Goal: Information Seeking & Learning: Learn about a topic

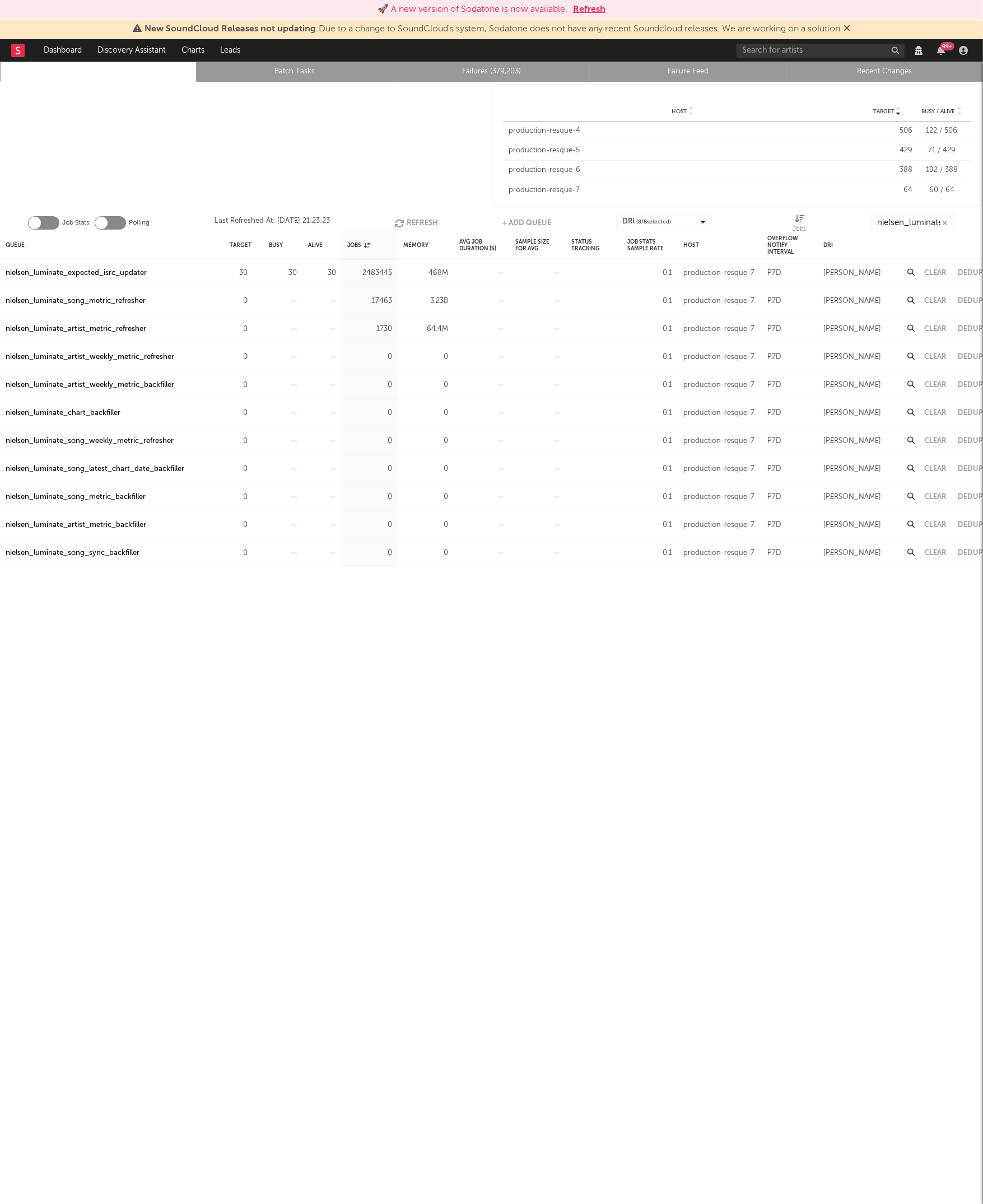
click at [309, 181] on div at bounding box center [246, 145] width 492 height 127
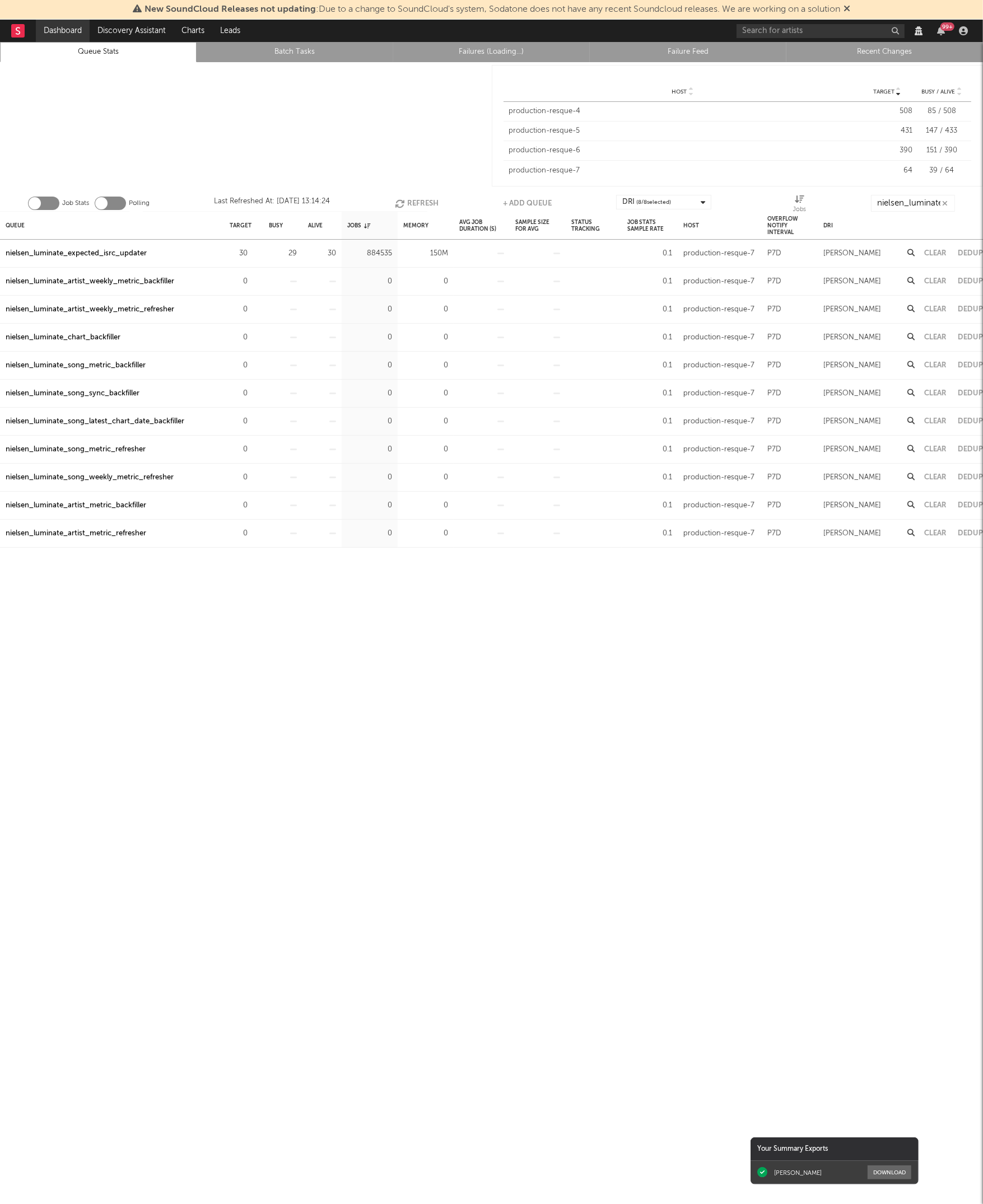
click at [53, 30] on link "Dashboard" at bounding box center [63, 30] width 54 height 22
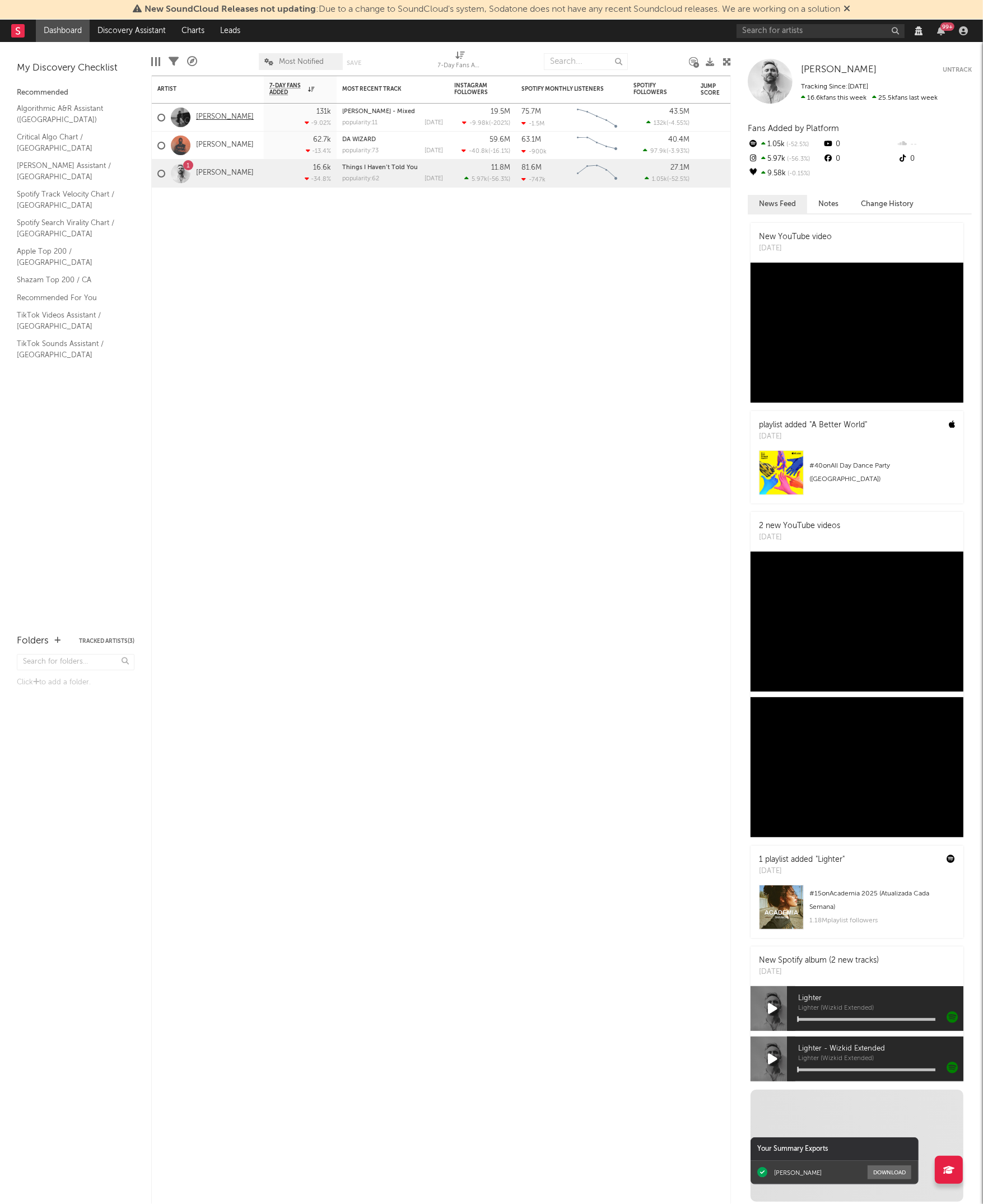
click at [207, 114] on link "[PERSON_NAME]" at bounding box center [225, 117] width 57 height 10
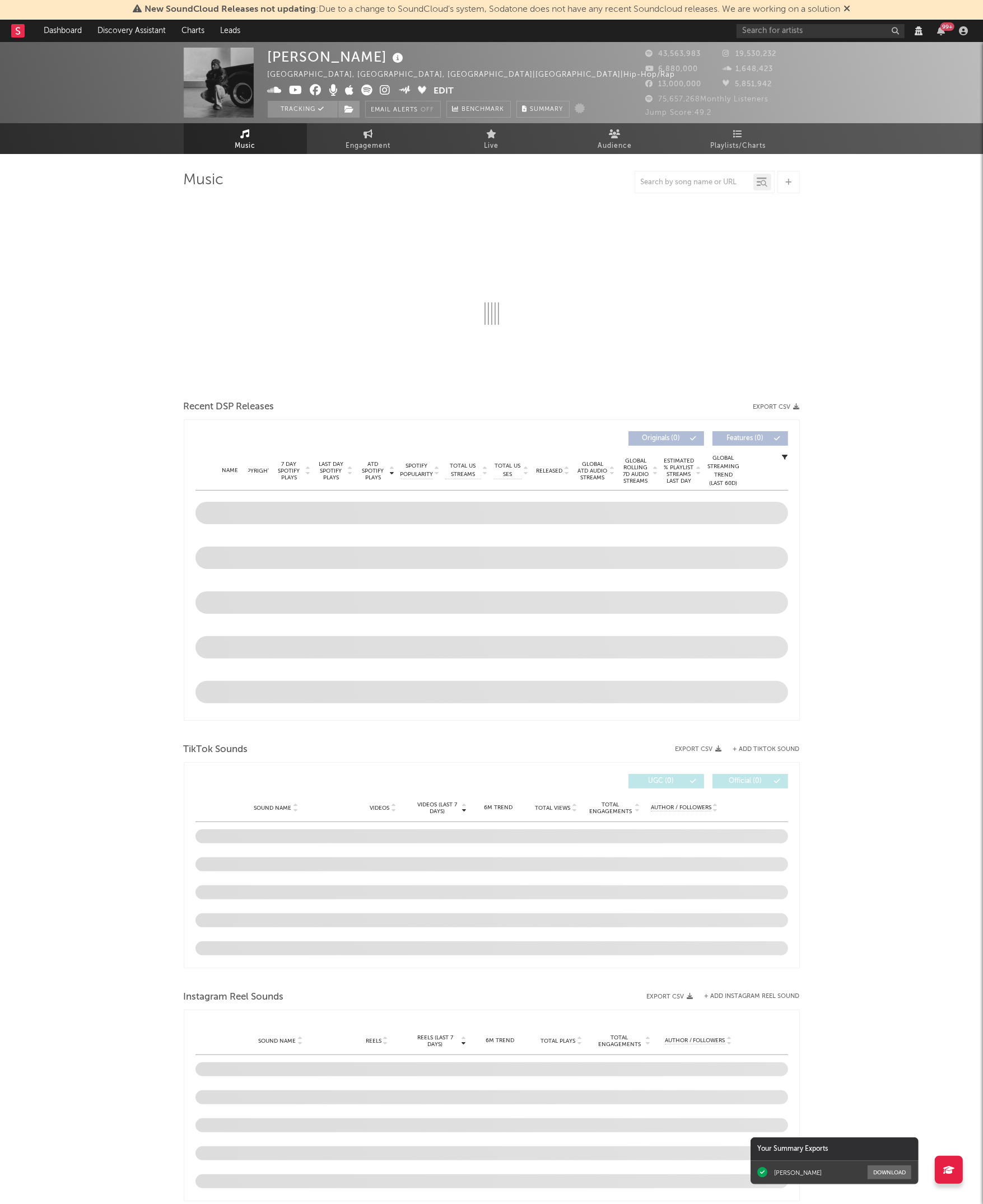
select select "View all"
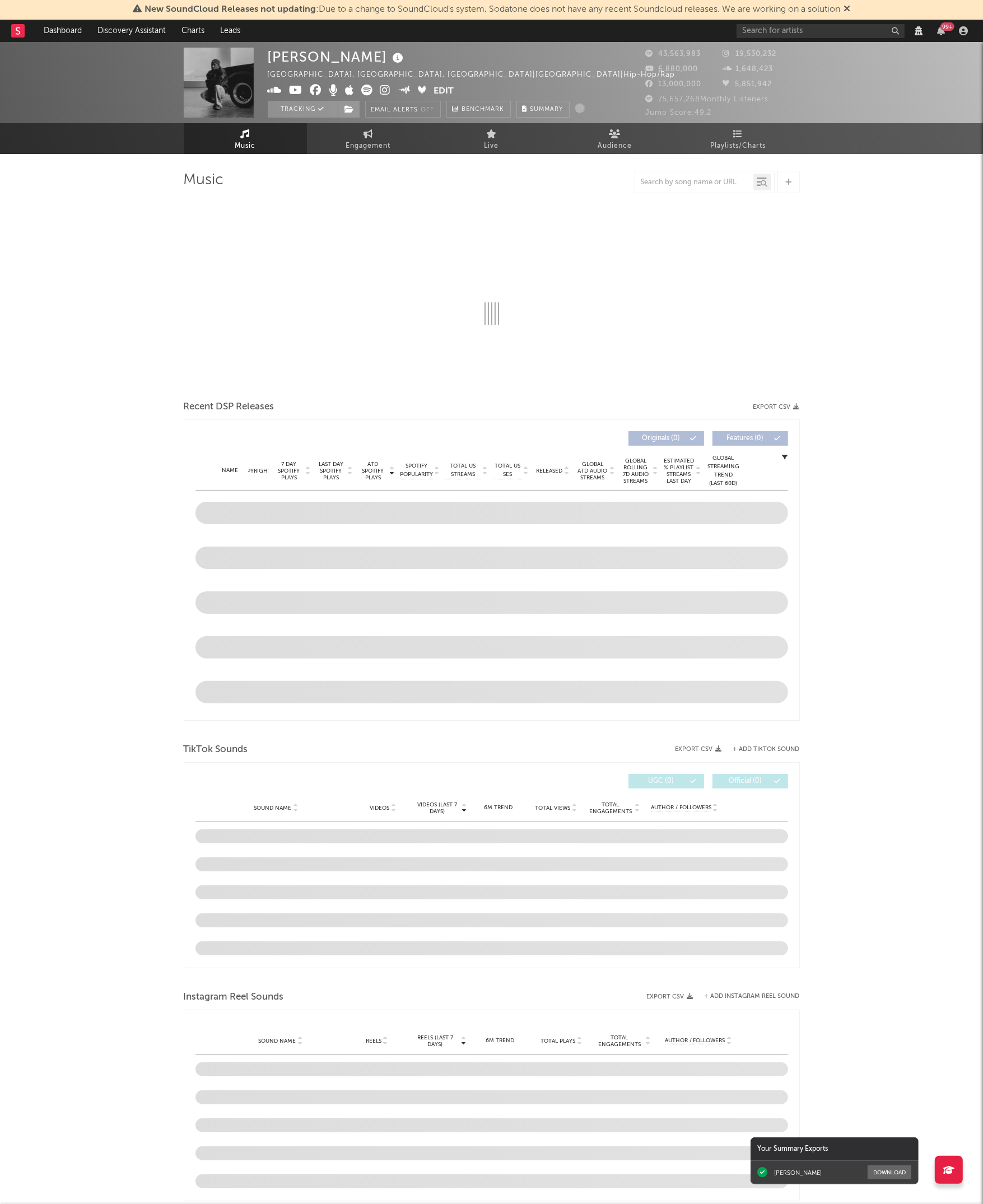
select select "View all"
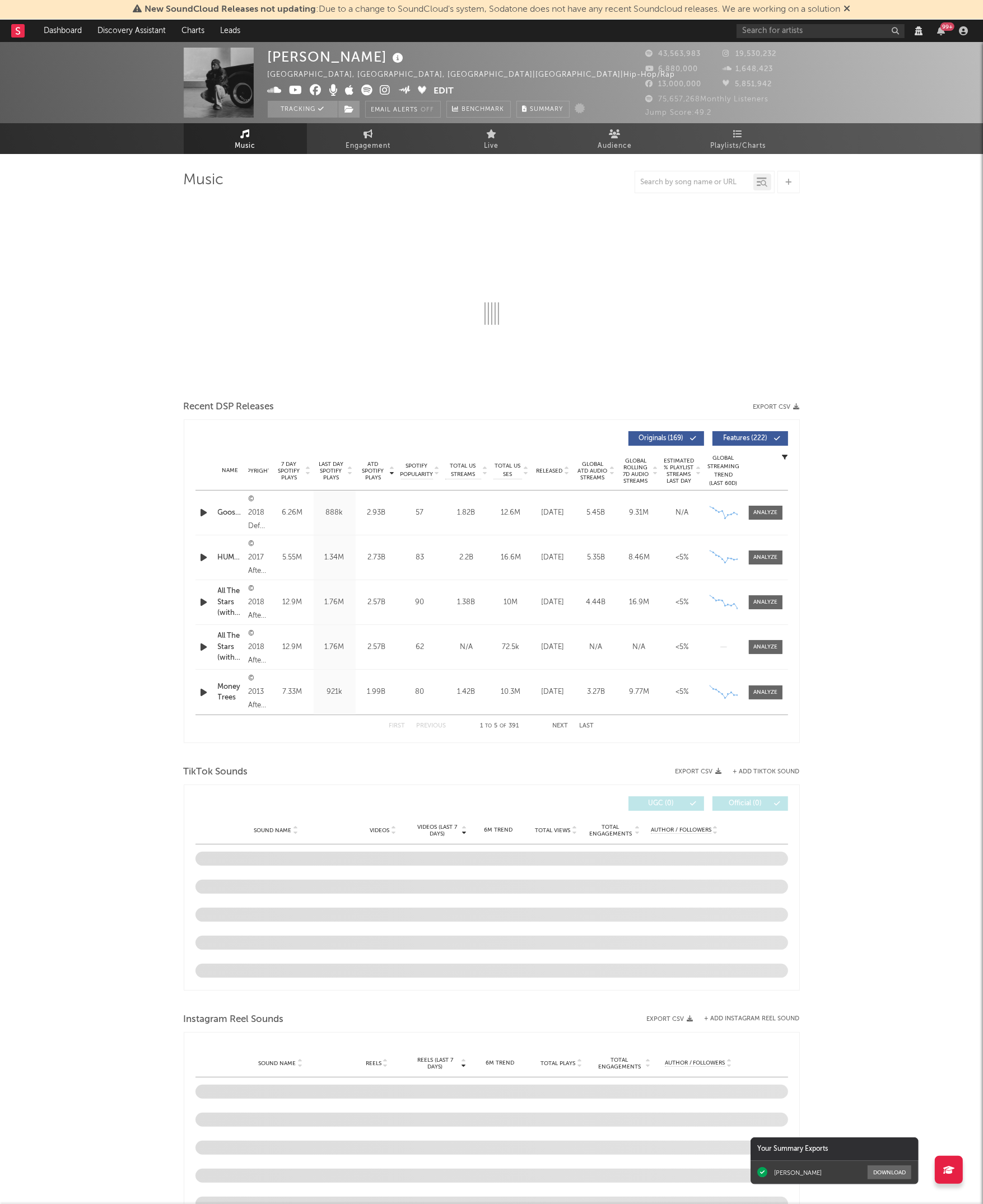
select select "6m"
select select "View all"
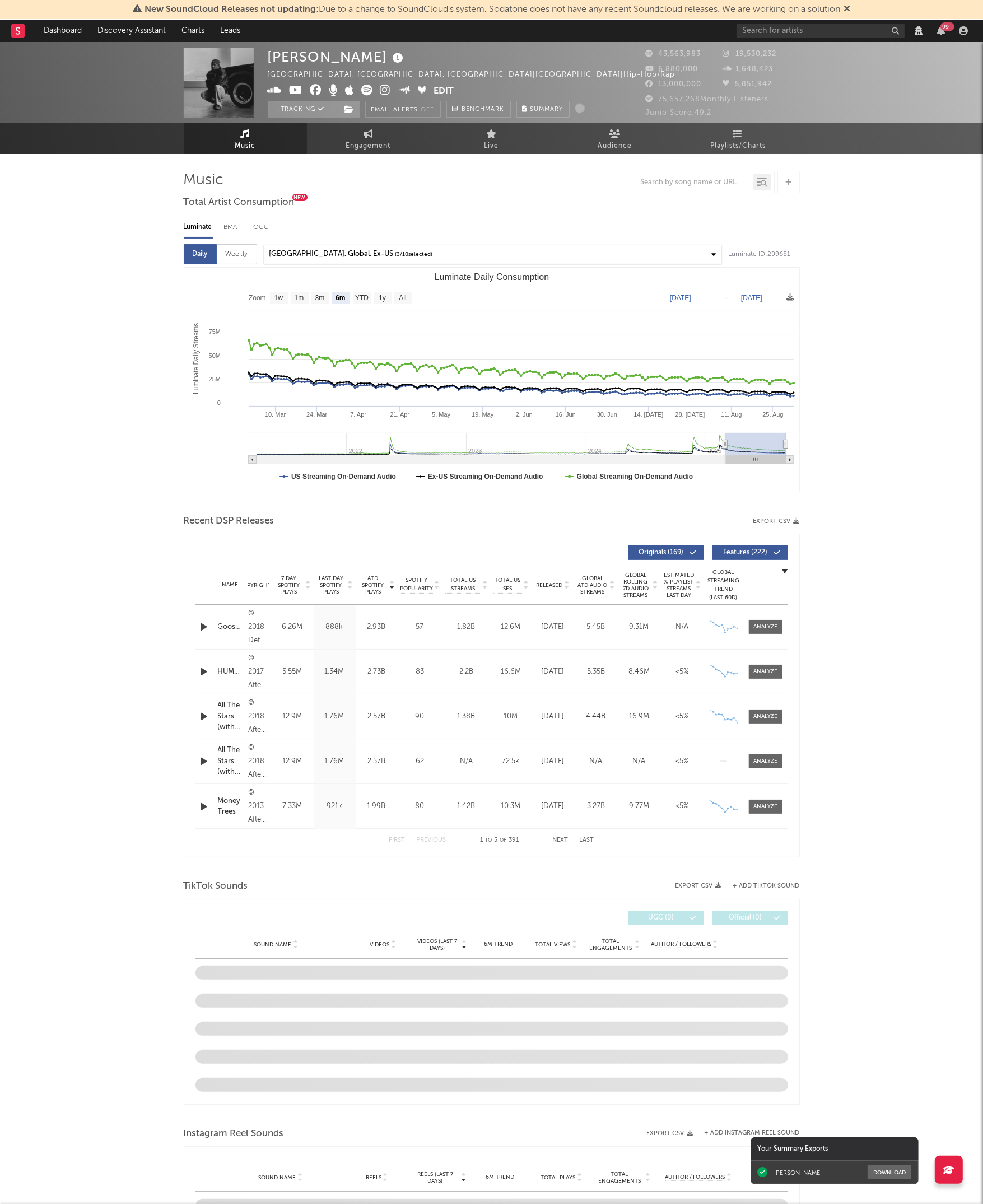
select select "View all"
select select "6m"
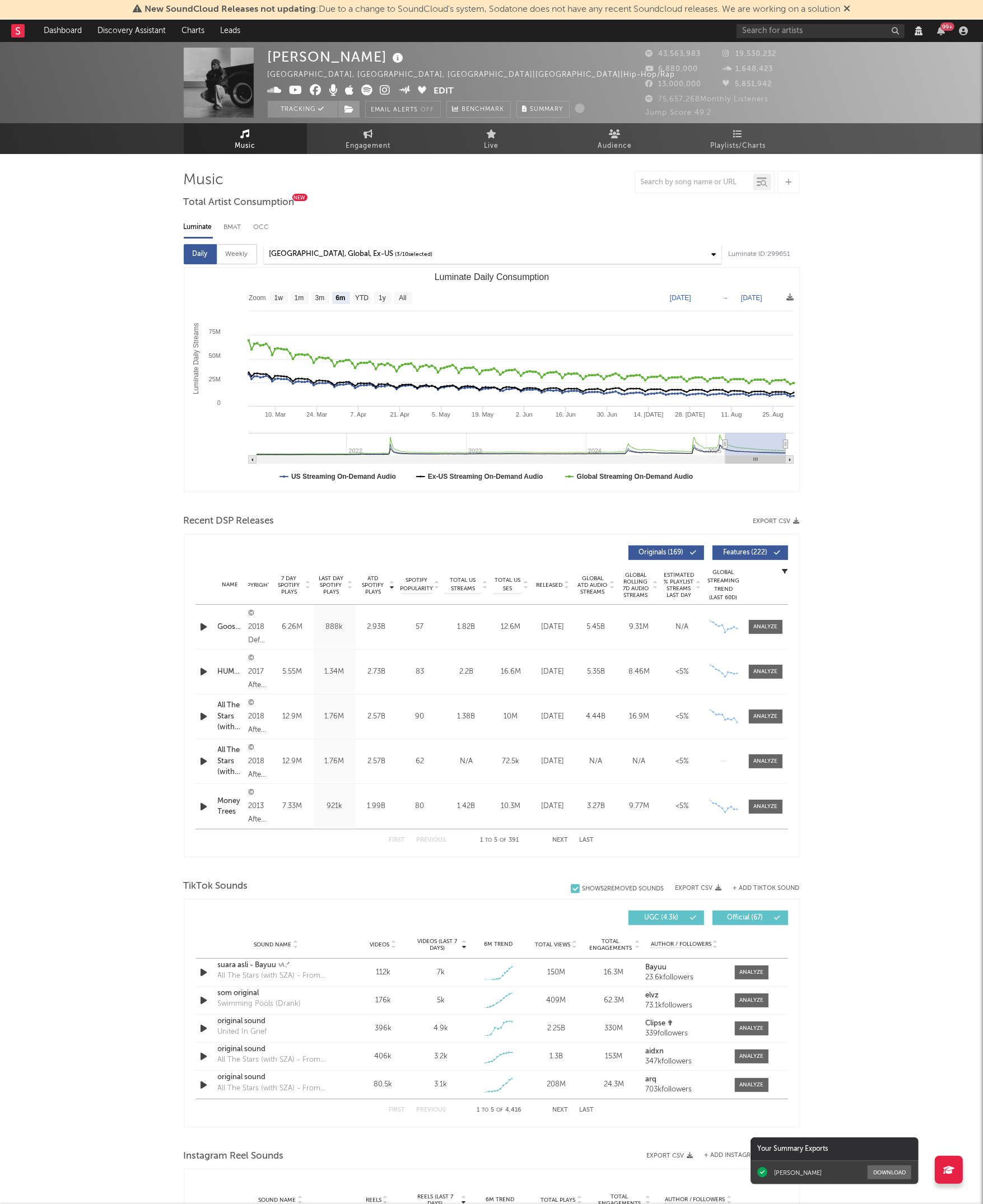
click at [235, 254] on div "Weekly" at bounding box center [236, 254] width 40 height 21
select select "6m"
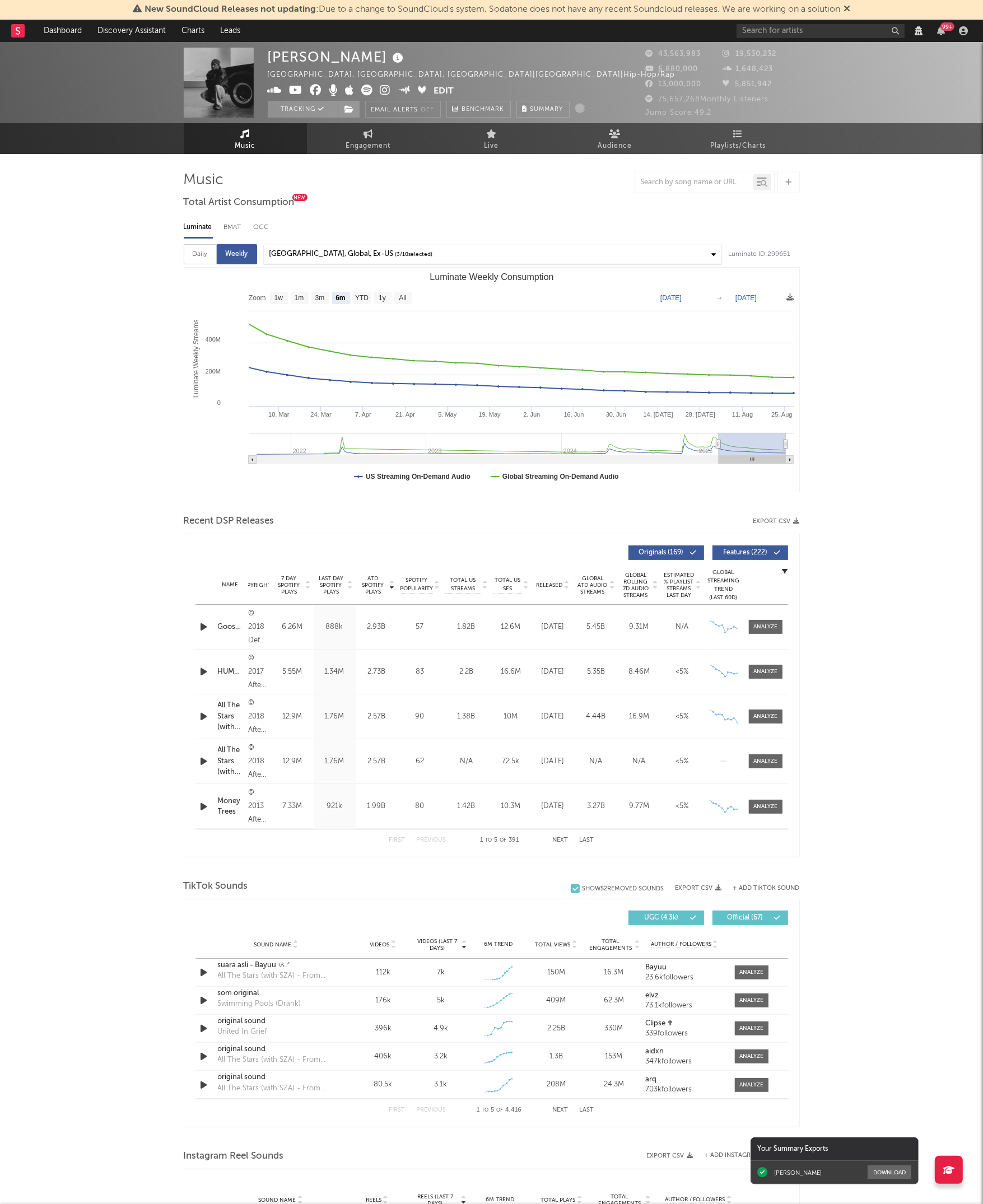
click at [395, 256] on span "( 3 / 10 selected)" at bounding box center [414, 254] width 38 height 13
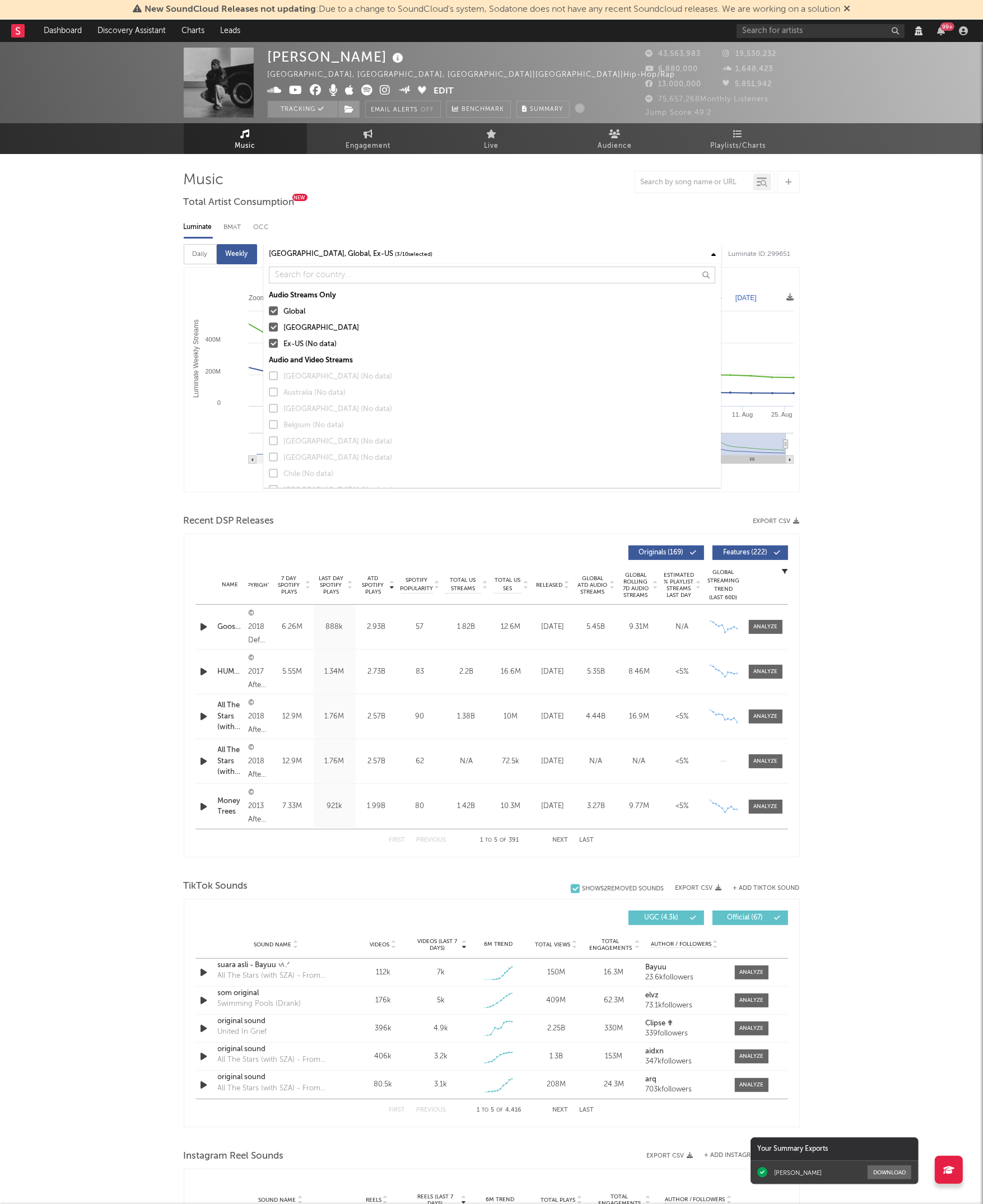
click at [274, 377] on div at bounding box center [274, 376] width 9 height 9
click at [147, 333] on div "Kendrick Lamar Compton, CA, United States | United States | Hip-Hop/Rap Edit Tr…" at bounding box center [491, 1111] width 983 height 2139
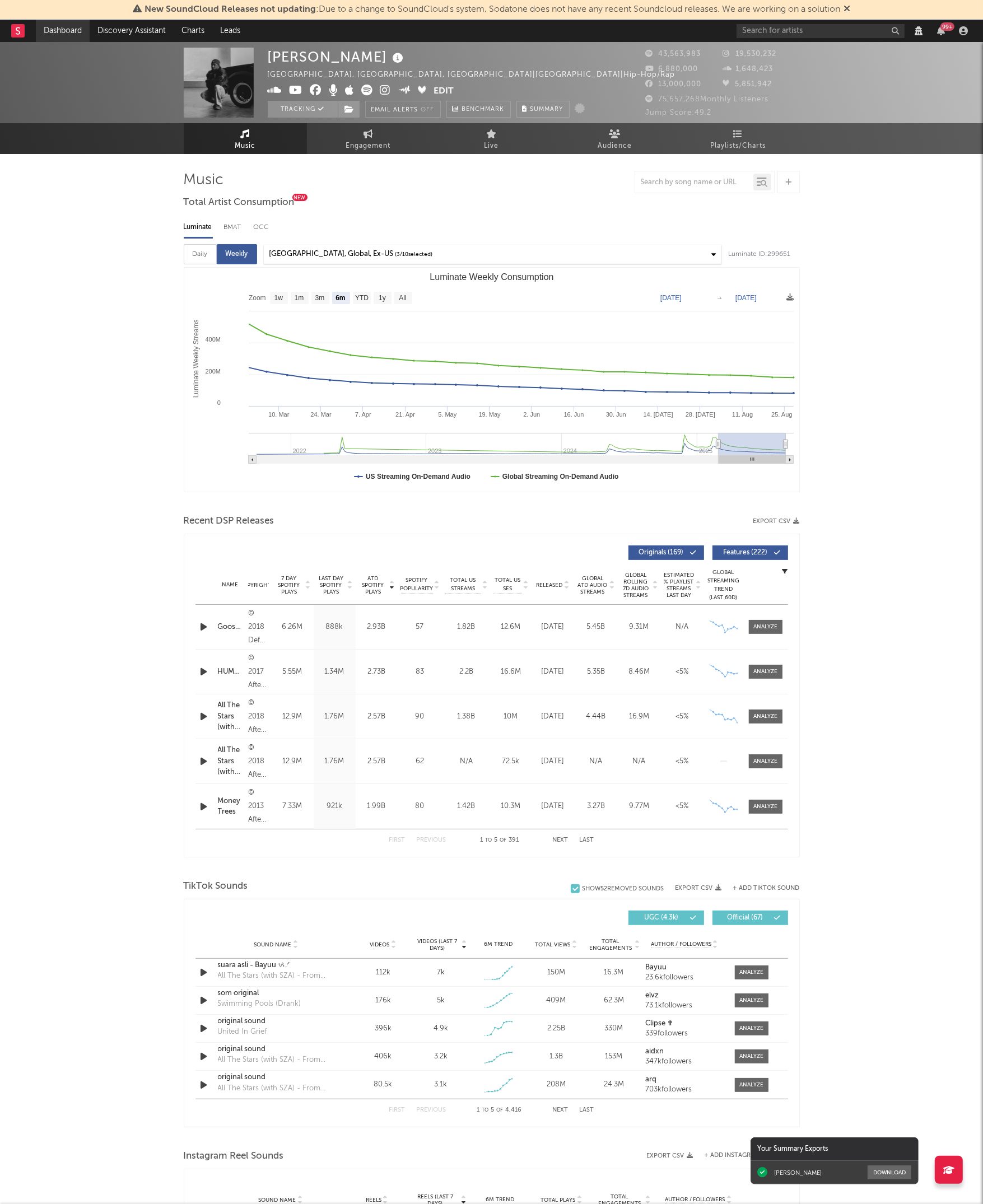
click at [73, 34] on link "Dashboard" at bounding box center [63, 30] width 54 height 22
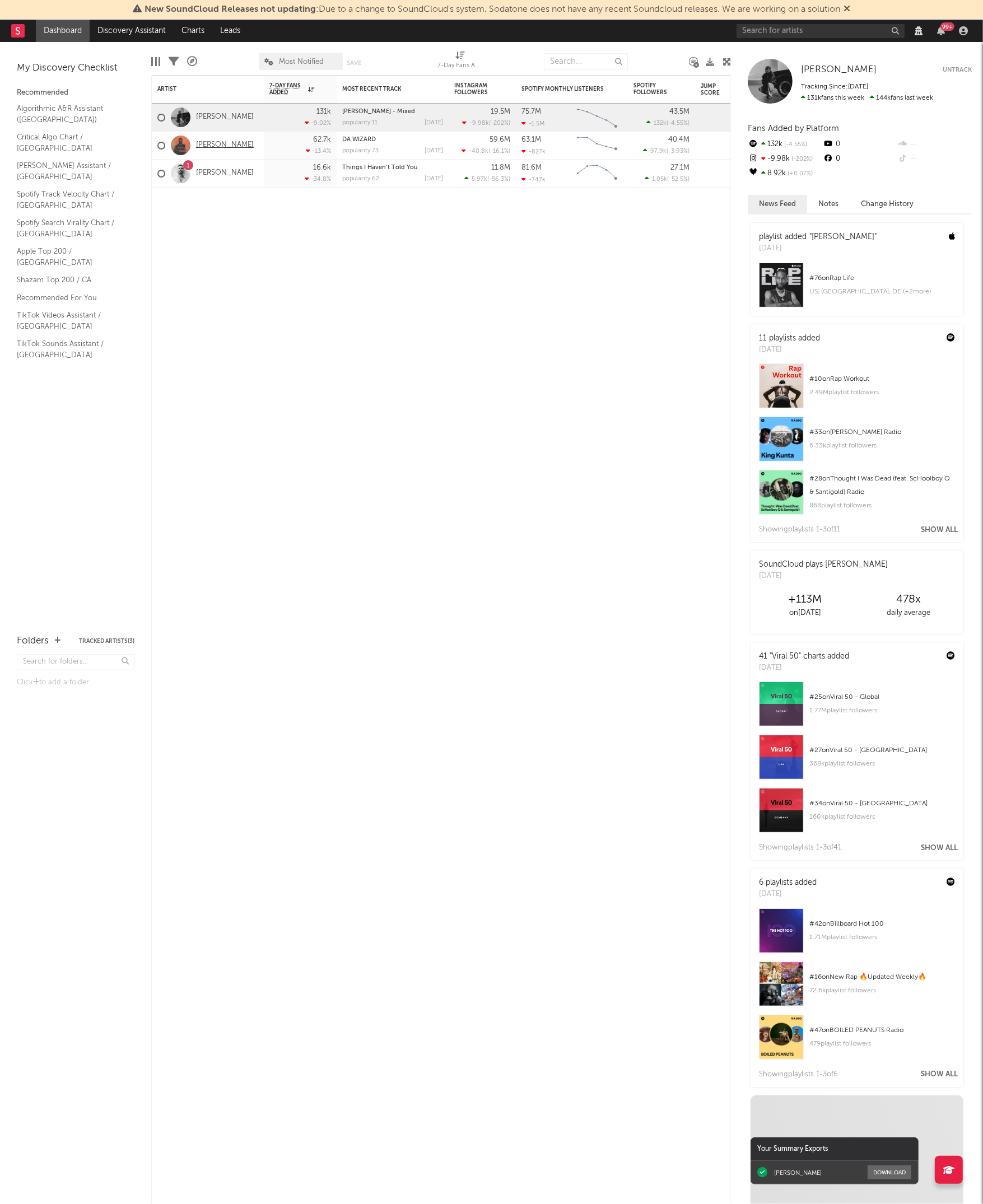
click at [216, 144] on link "[PERSON_NAME]" at bounding box center [225, 145] width 57 height 10
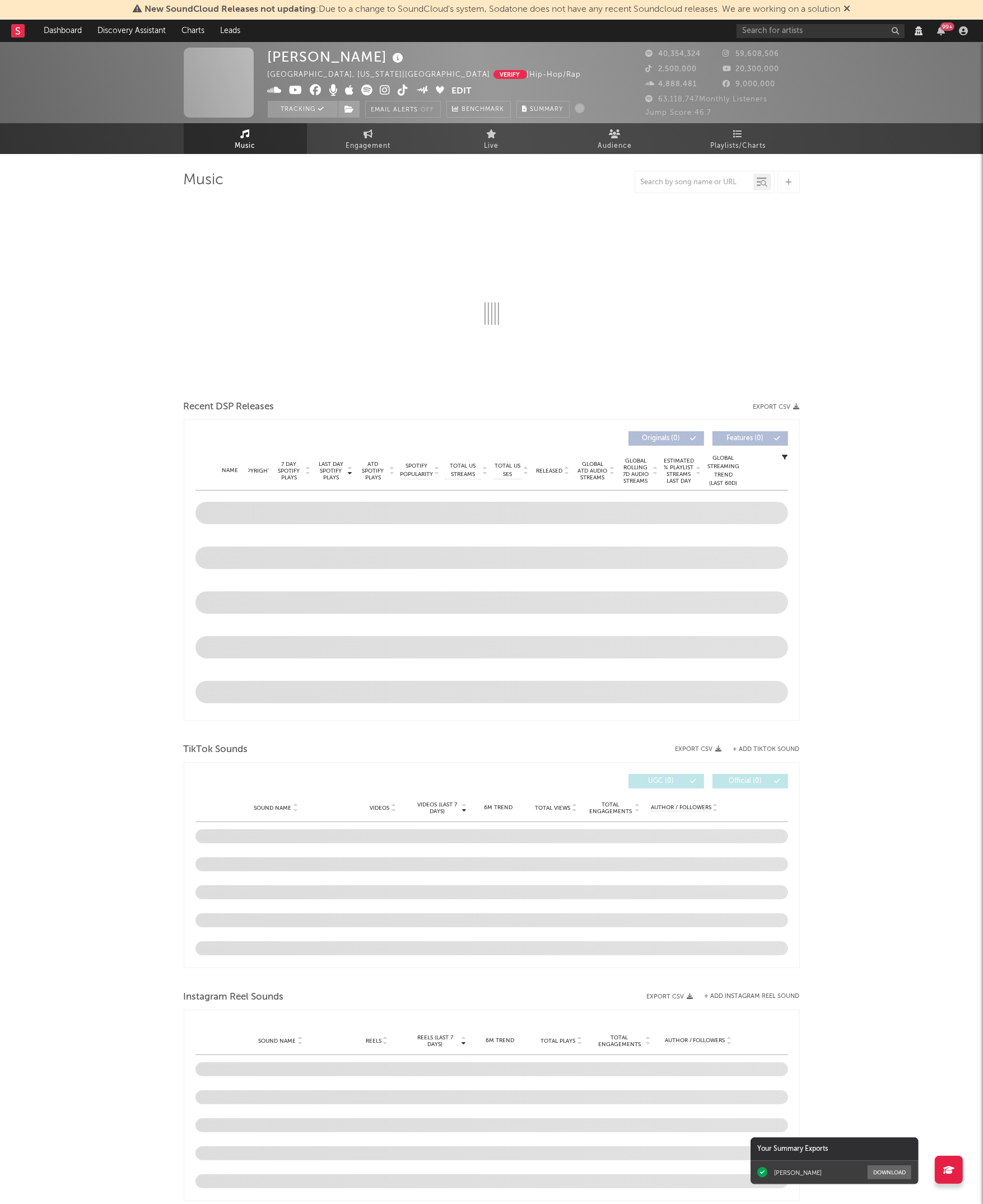
select select "View all"
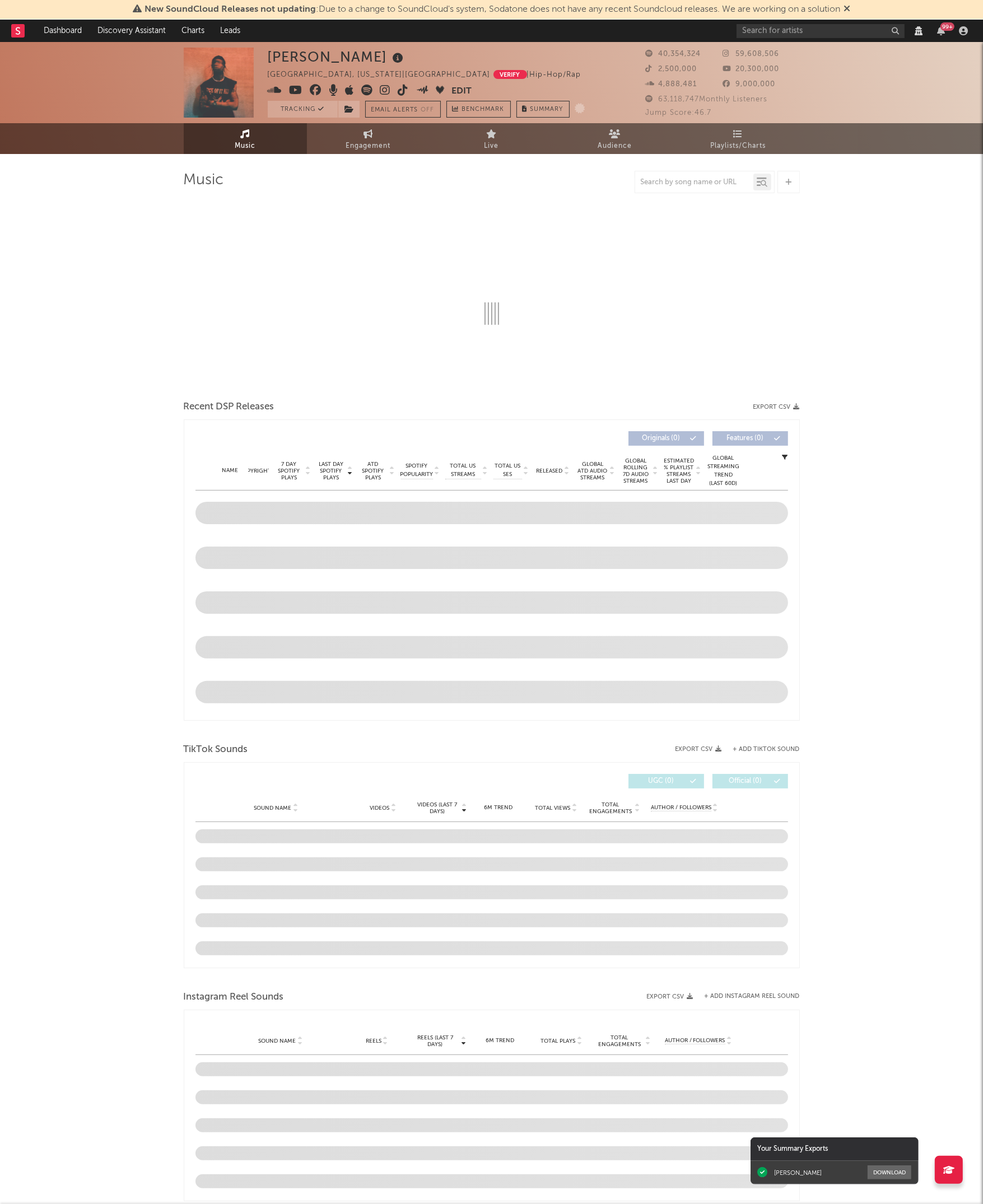
select select "6m"
select select "View all"
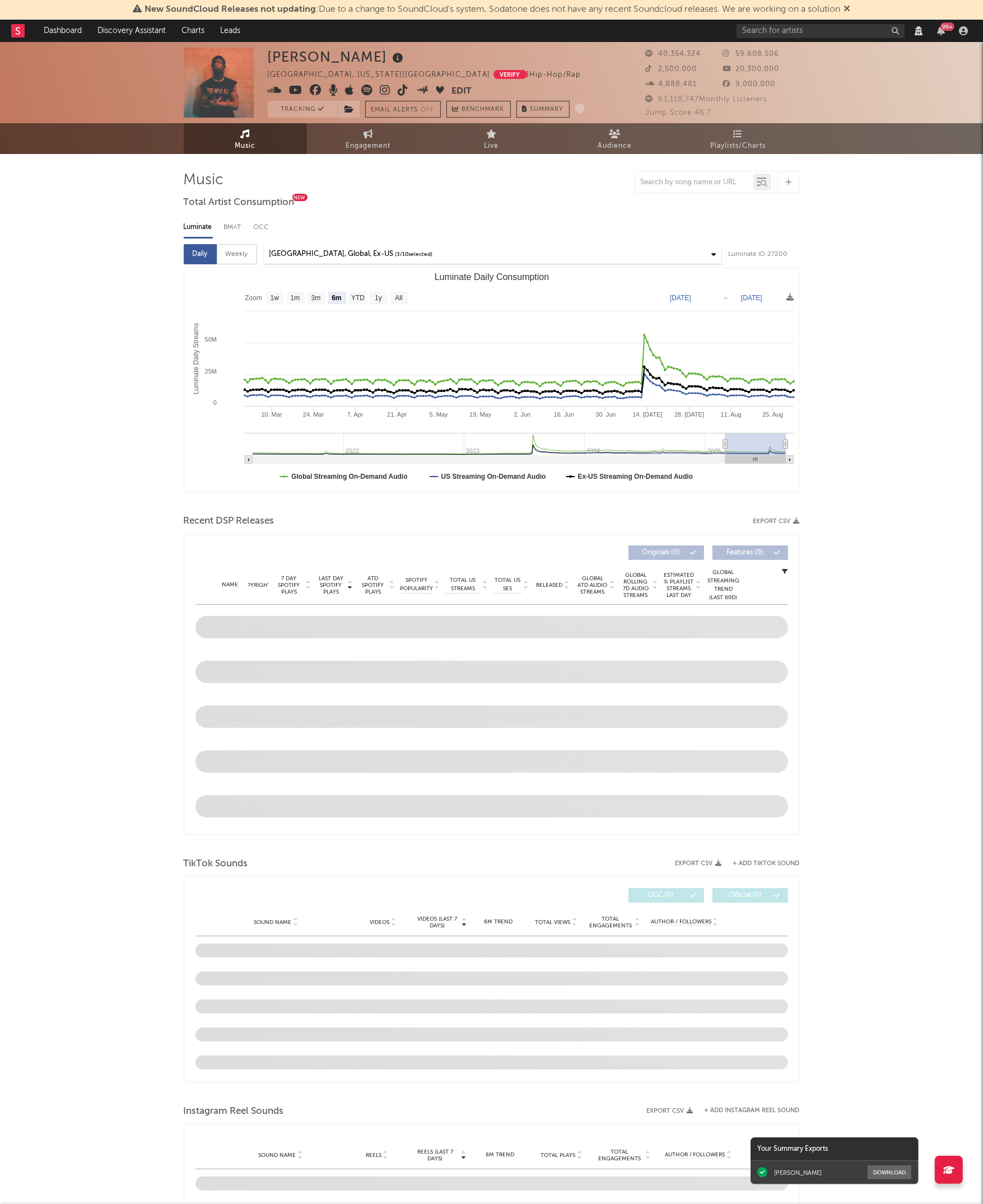
click at [247, 252] on div "Weekly" at bounding box center [236, 254] width 40 height 21
click at [309, 252] on div "United States, Global, Ex-US" at bounding box center [331, 254] width 124 height 13
select select "View all"
select select "6m"
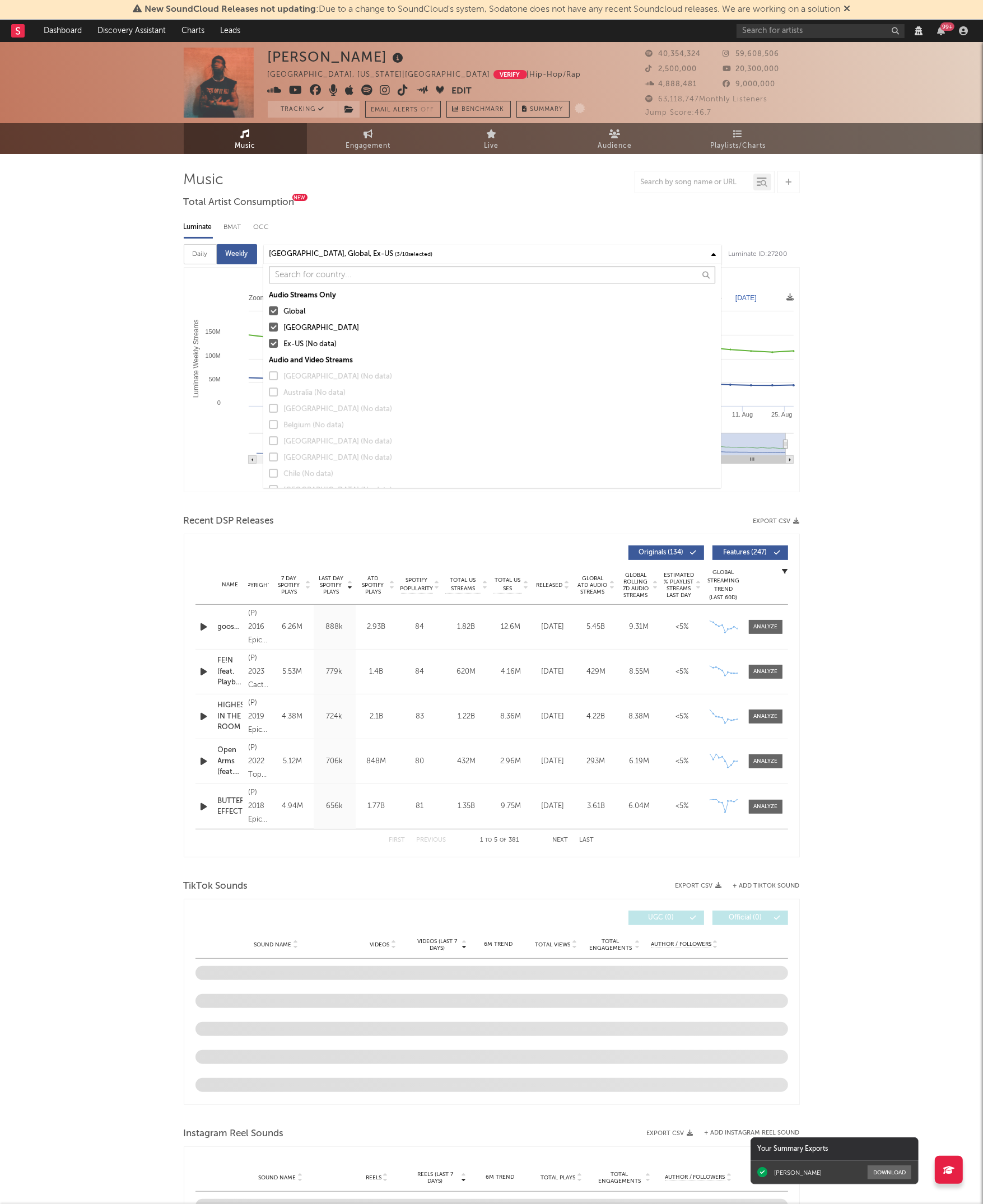
select select "View all"
select select "6m"
select select "View all"
select select "6m"
click at [359, 225] on div "Luminate BMAT OCC" at bounding box center [491, 227] width 616 height 19
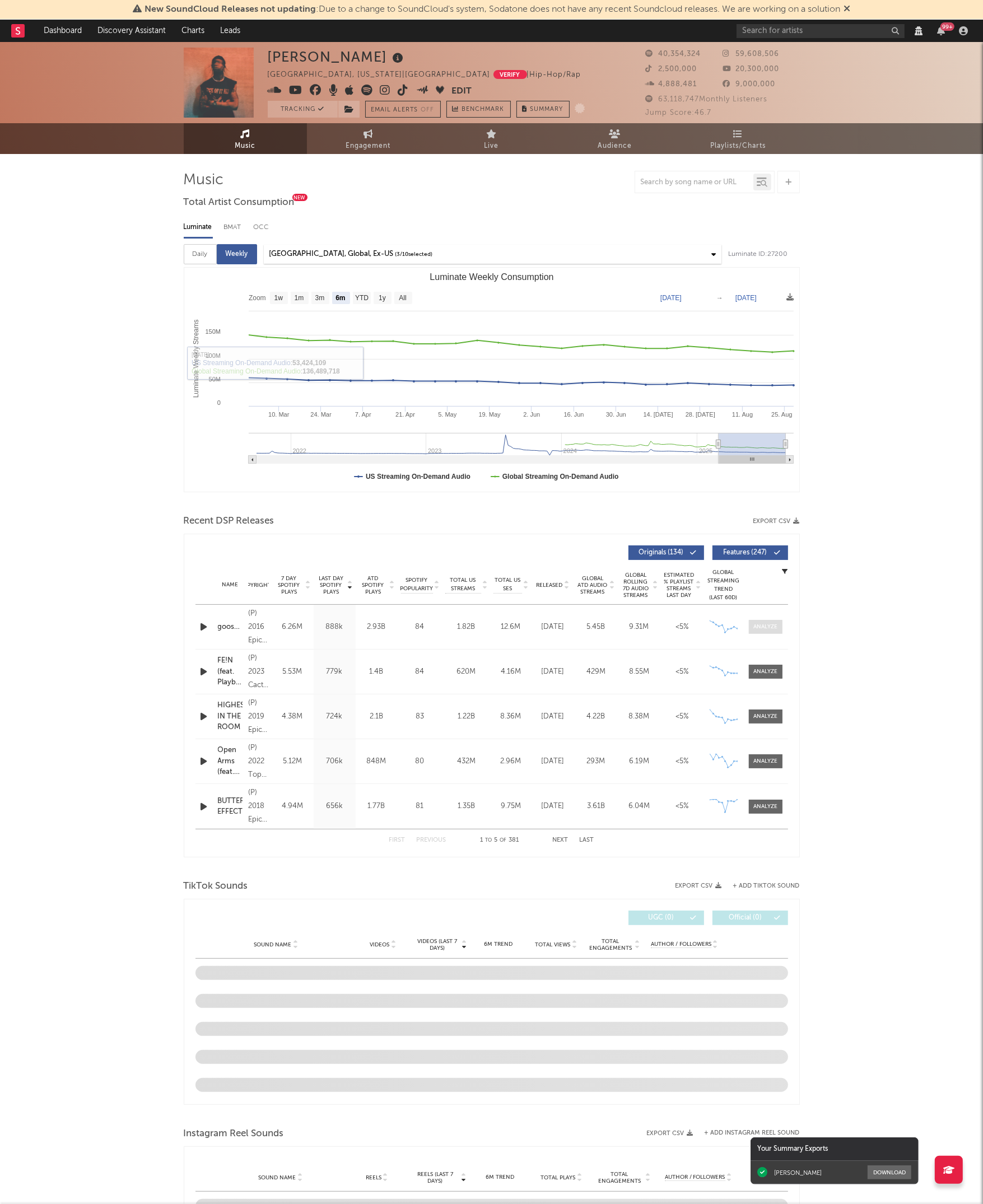
click at [766, 626] on div at bounding box center [765, 626] width 24 height 8
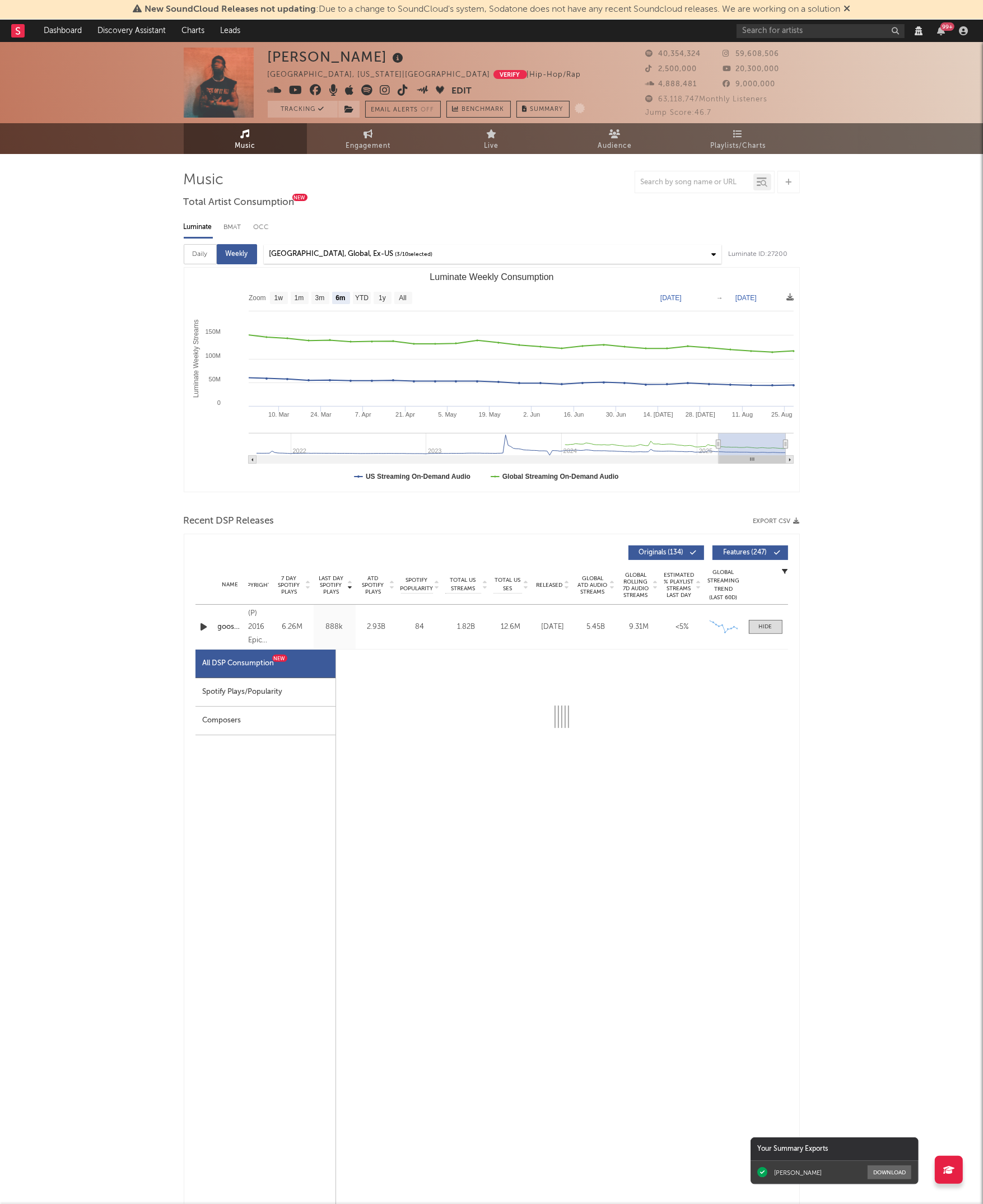
select select "View all"
select select "6m"
select select "View all"
select select "6m"
click at [192, 256] on div "Daily" at bounding box center [199, 254] width 33 height 21
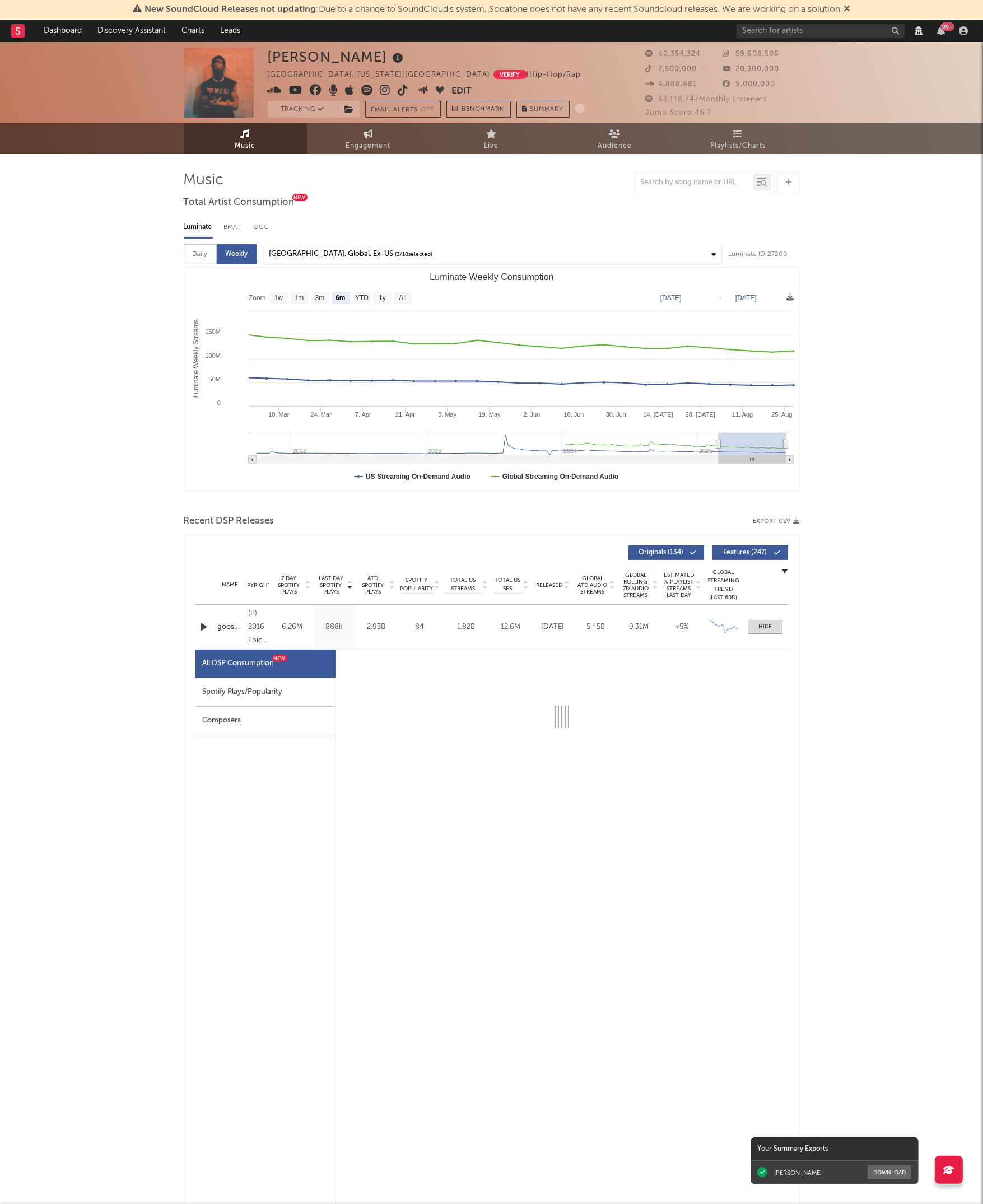
select select "6m"
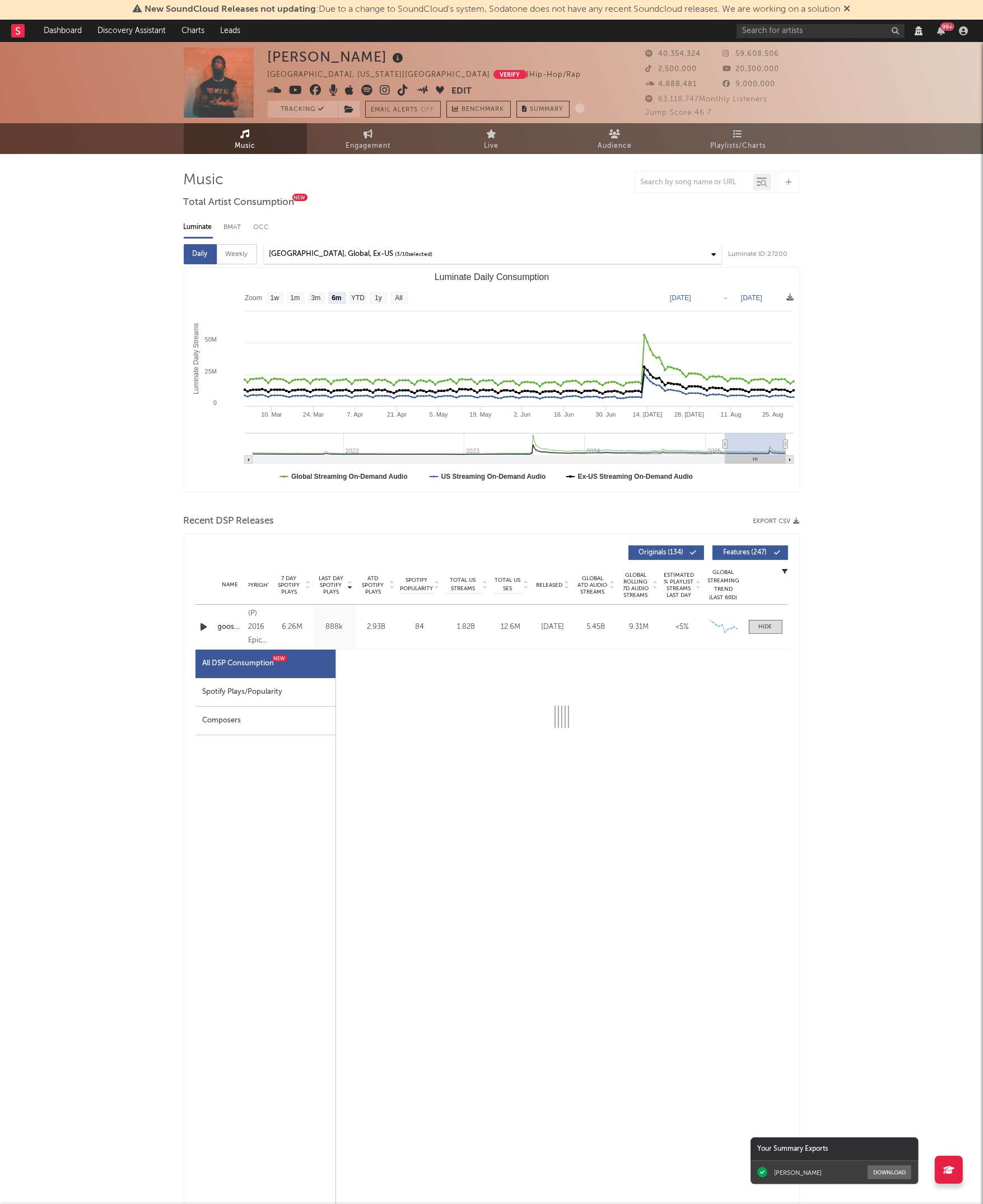
click at [308, 256] on div "United States, Global, Ex-US" at bounding box center [331, 254] width 124 height 13
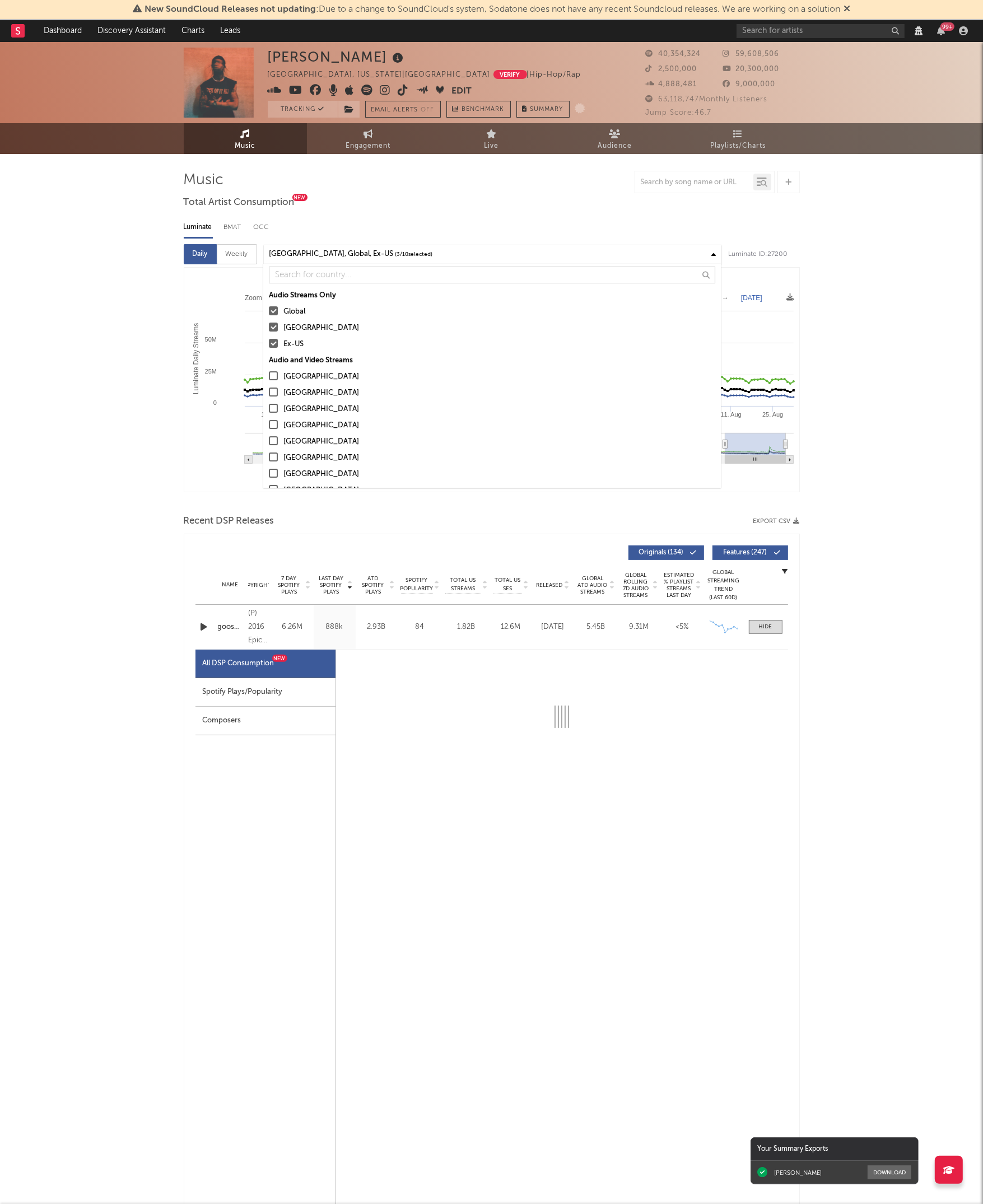
select select "View all"
select select "6m"
select select "View all"
select select "6m"
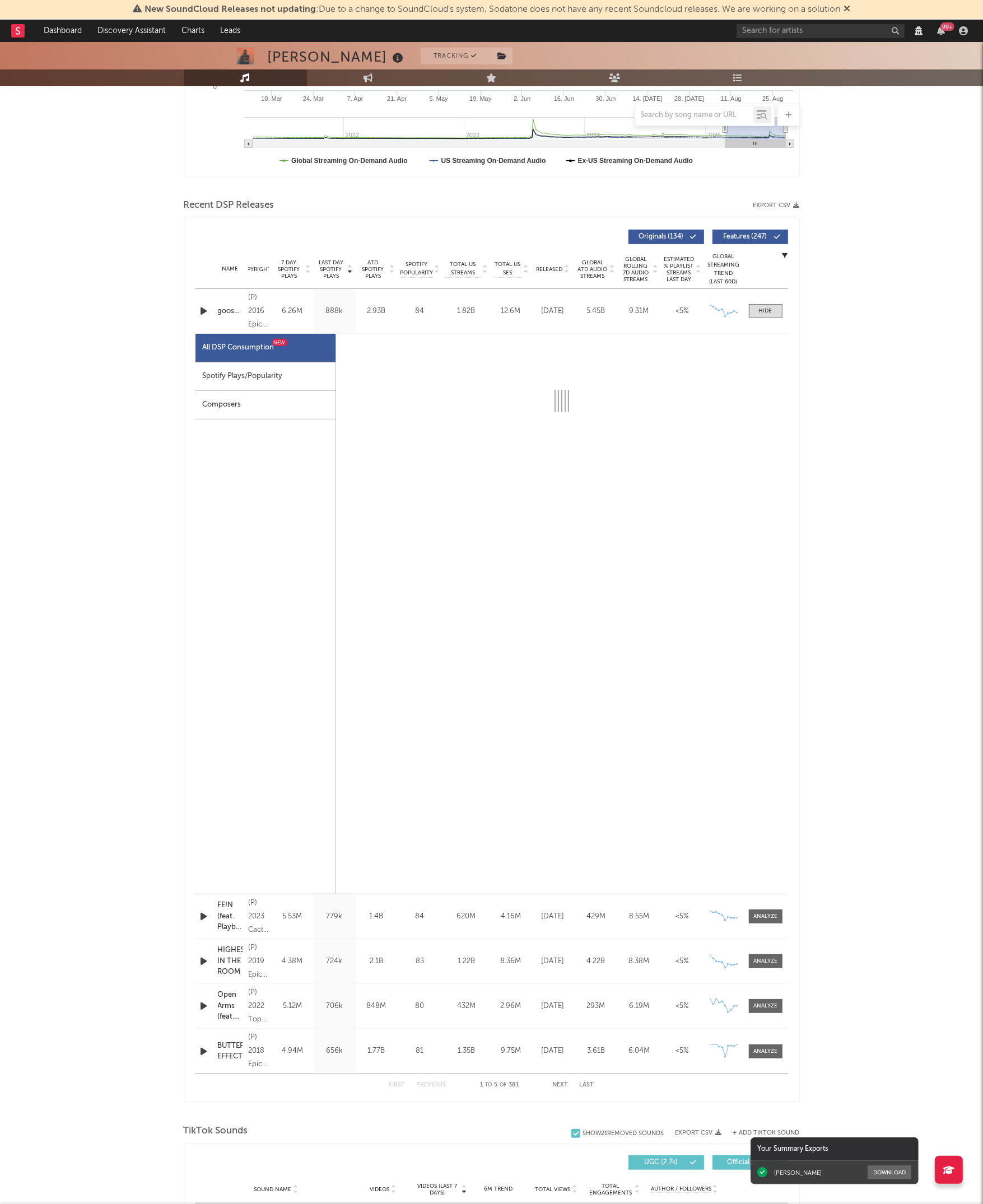
scroll to position [316, 0]
select select "6m"
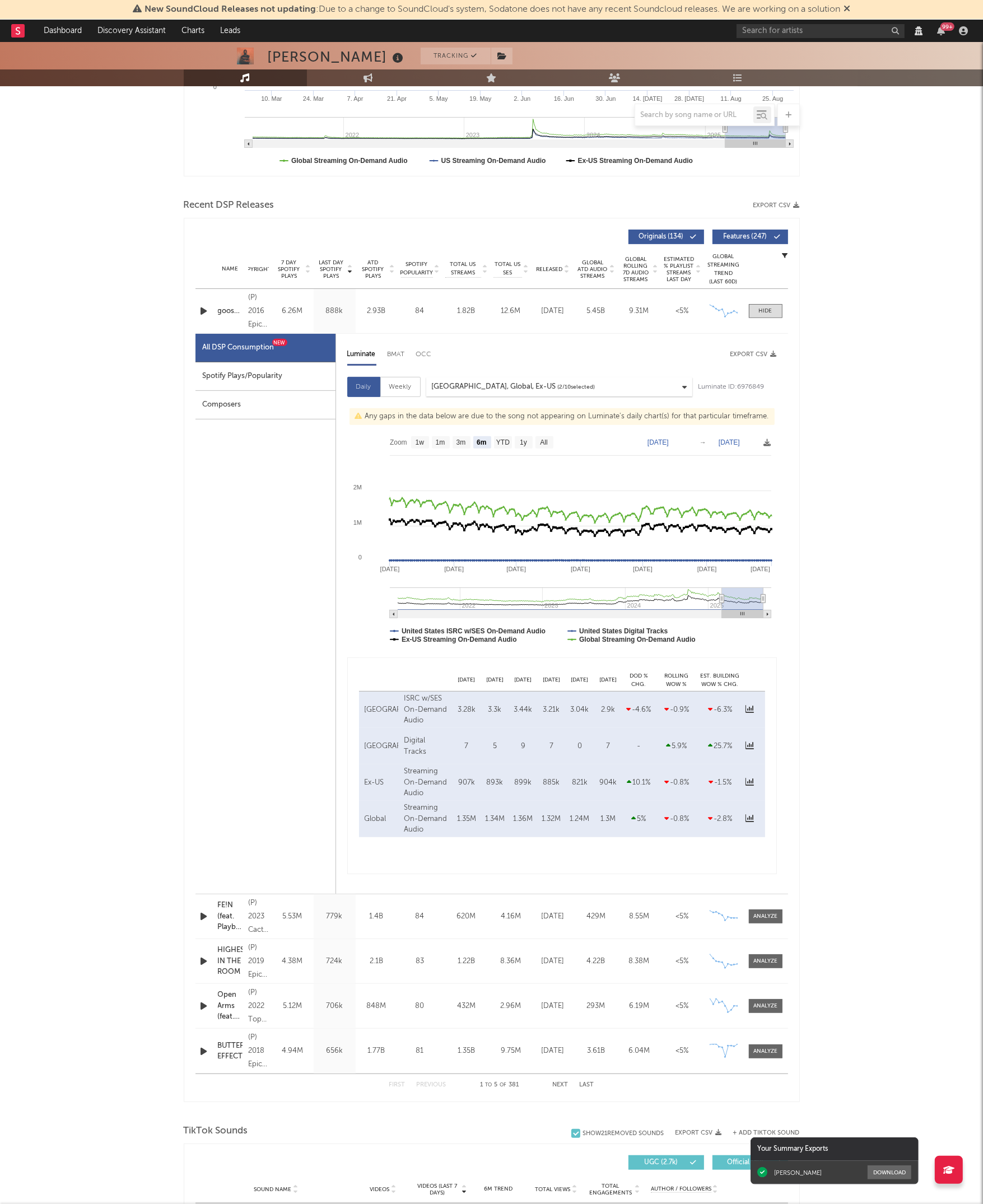
click at [479, 383] on div "United States, Global, Ex-US" at bounding box center [494, 386] width 124 height 13
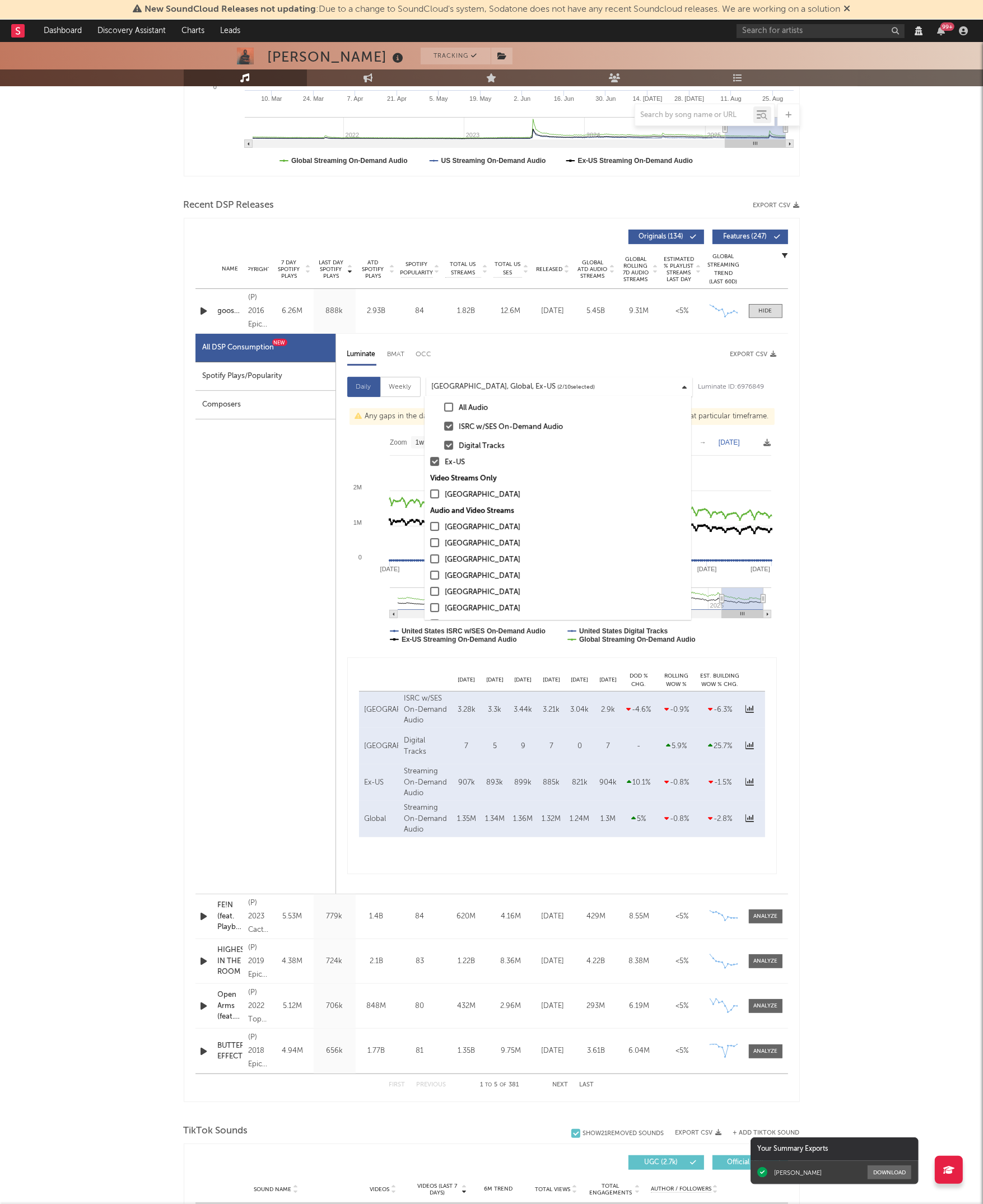
scroll to position [72, 0]
click at [439, 525] on div at bounding box center [435, 525] width 9 height 9
click at [430, 525] on input "United States" at bounding box center [430, 525] width 0 height 13
select select "6m"
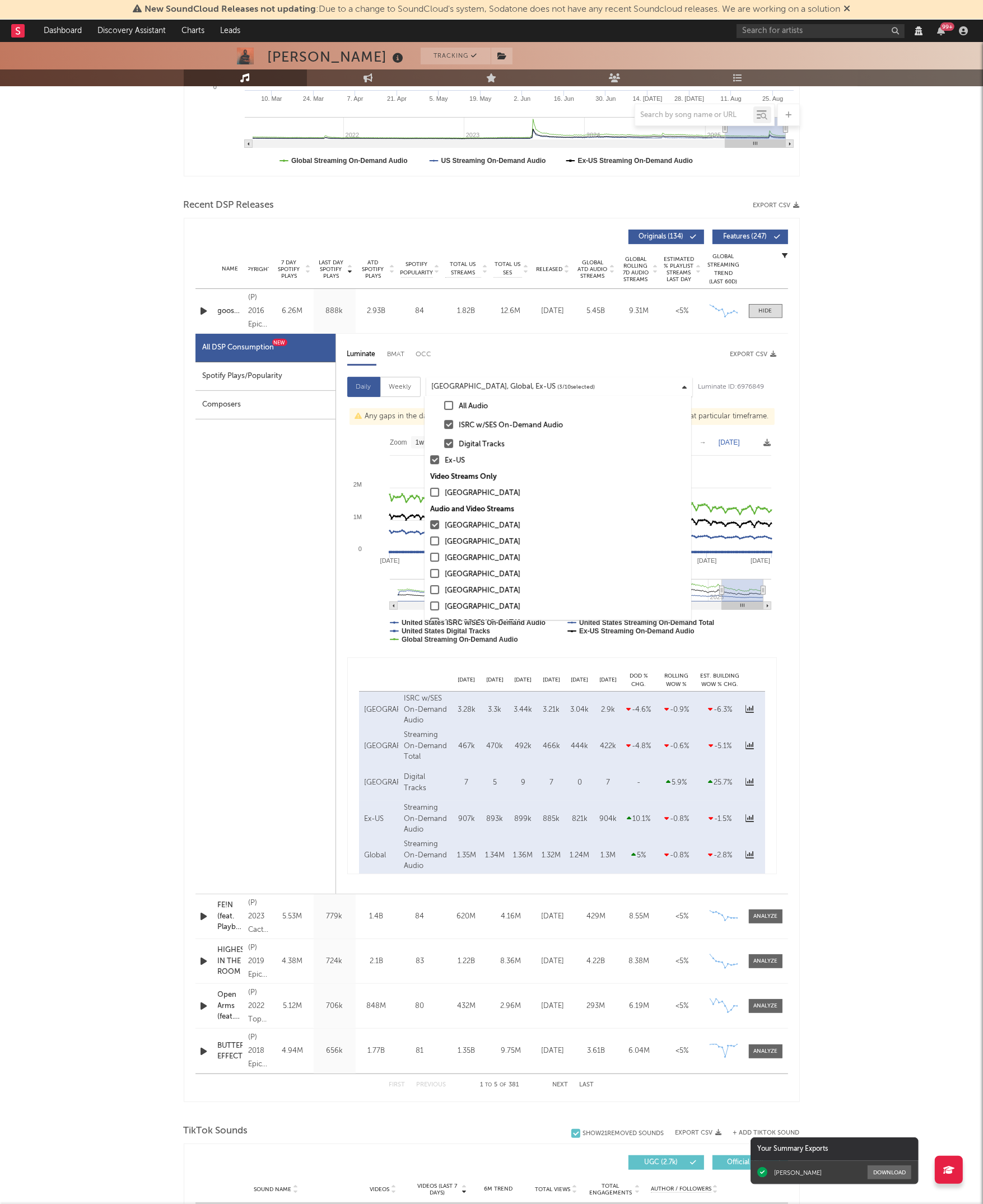
click at [432, 537] on div at bounding box center [435, 541] width 9 height 9
click at [430, 537] on input "Argentina" at bounding box center [430, 542] width 0 height 13
select select "6m"
click at [437, 555] on div at bounding box center [435, 555] width 9 height 9
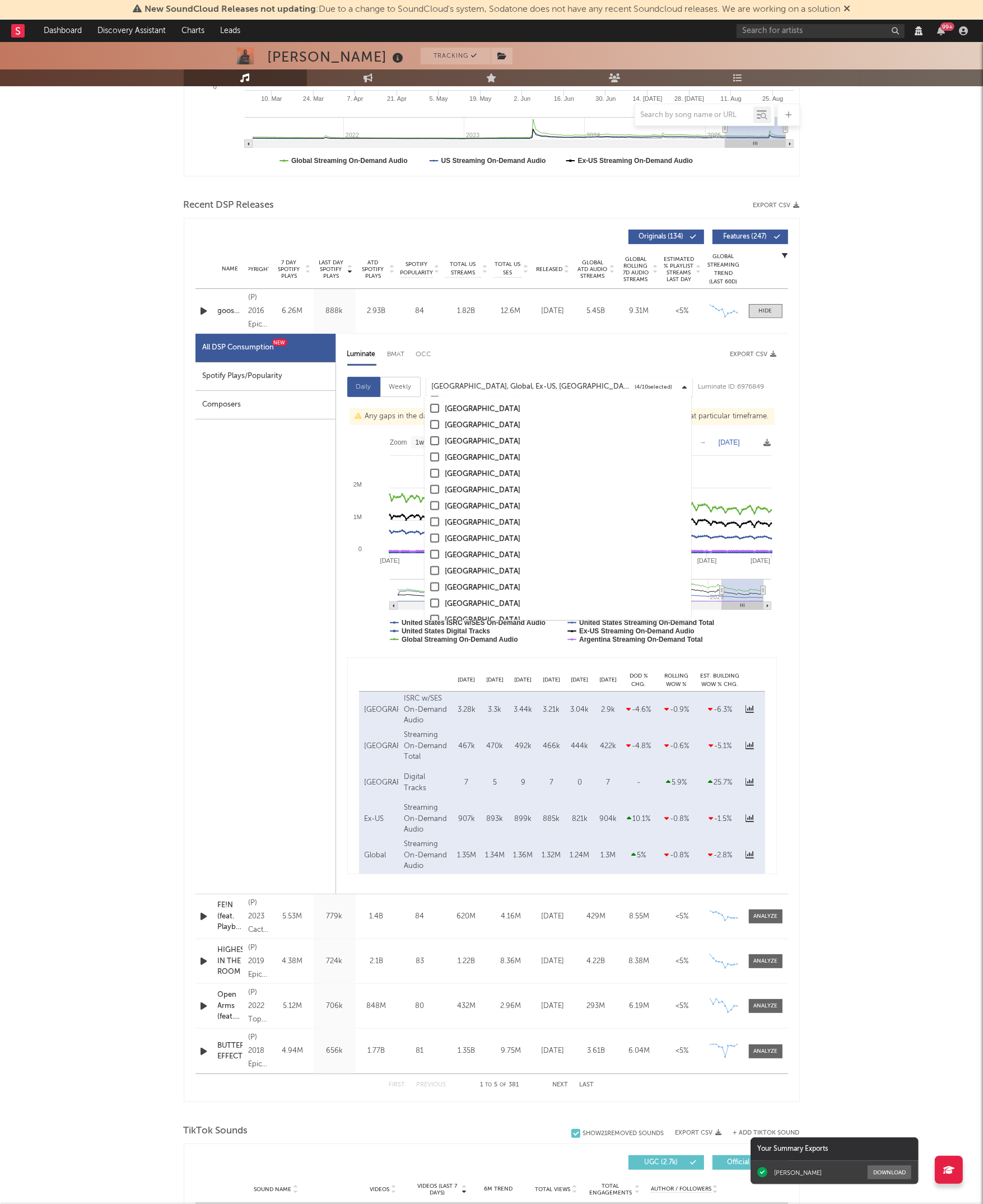
click at [430, 555] on input "New Zealand" at bounding box center [430, 555] width 0 height 13
select select "6m"
click at [885, 504] on div "Travis Scott Tracking Houston, Texas | United States Verify | Hip-Hop/Rap Edit …" at bounding box center [491, 1002] width 983 height 2551
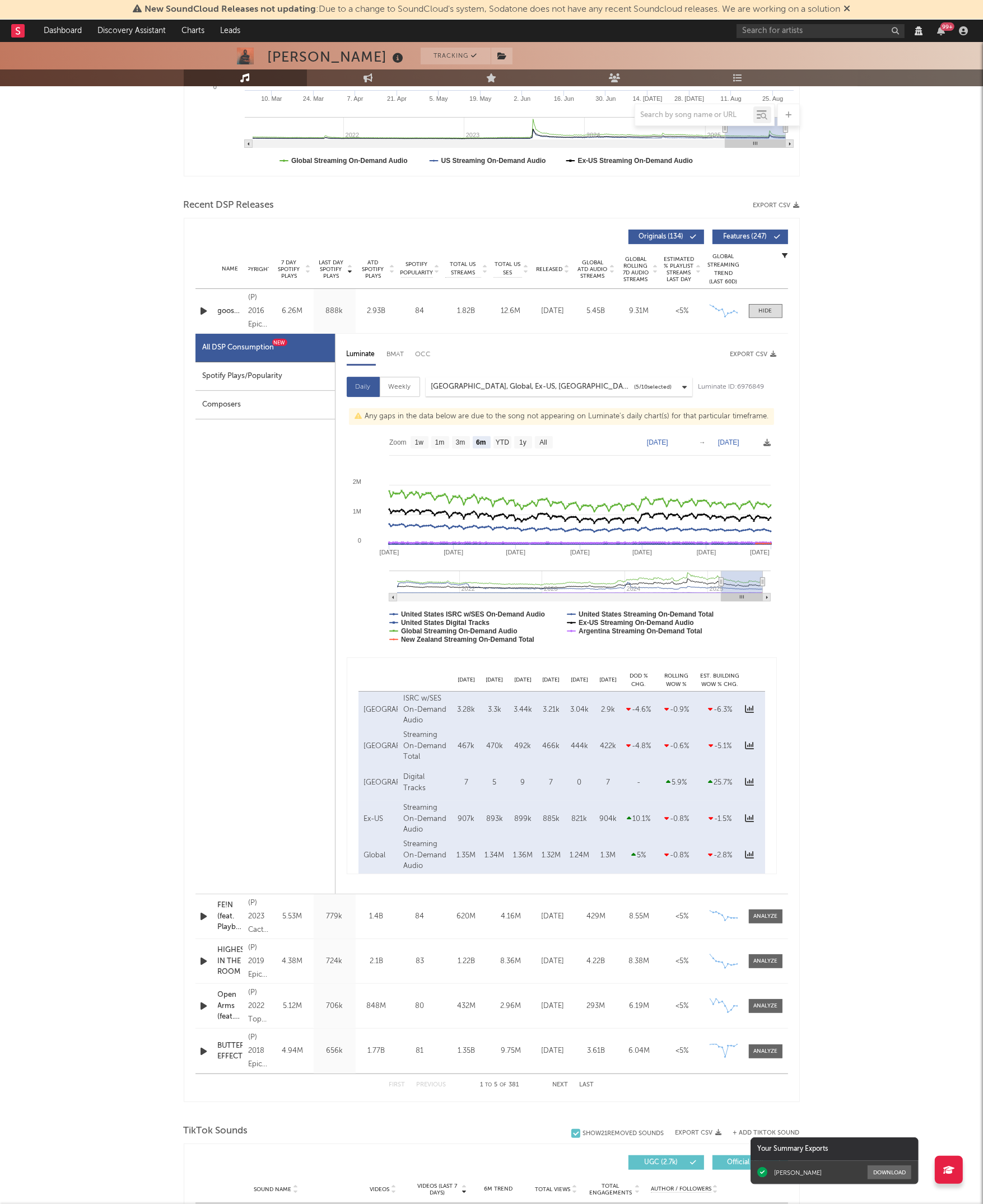
click at [480, 380] on div "United States, Global, Ex-US, Argentina, New Zealand" at bounding box center [531, 386] width 201 height 13
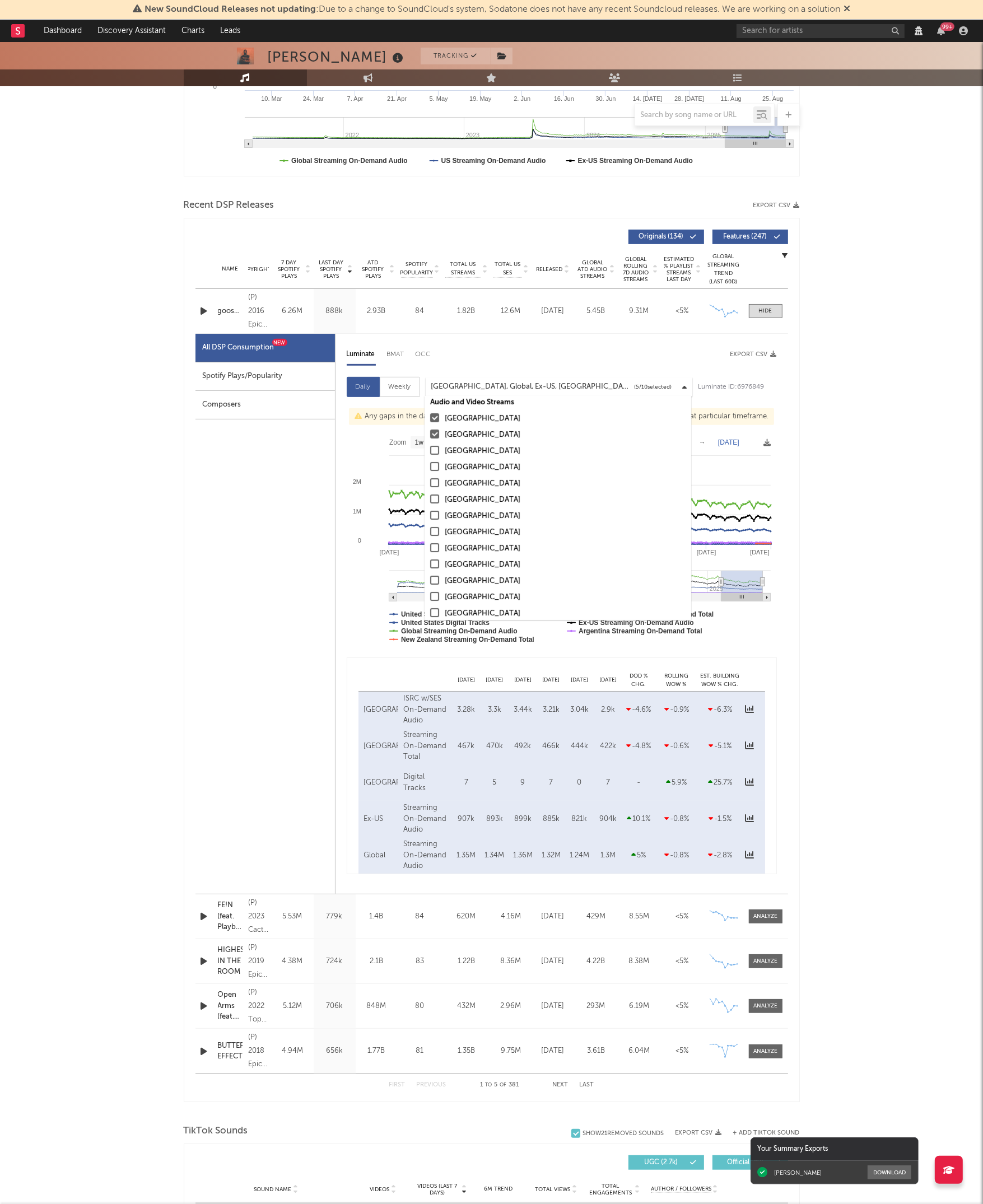
scroll to position [185, 0]
click at [100, 487] on div "Travis Scott Tracking Houston, Texas | United States Verify | Hip-Hop/Rap Edit …" at bounding box center [491, 1002] width 983 height 2551
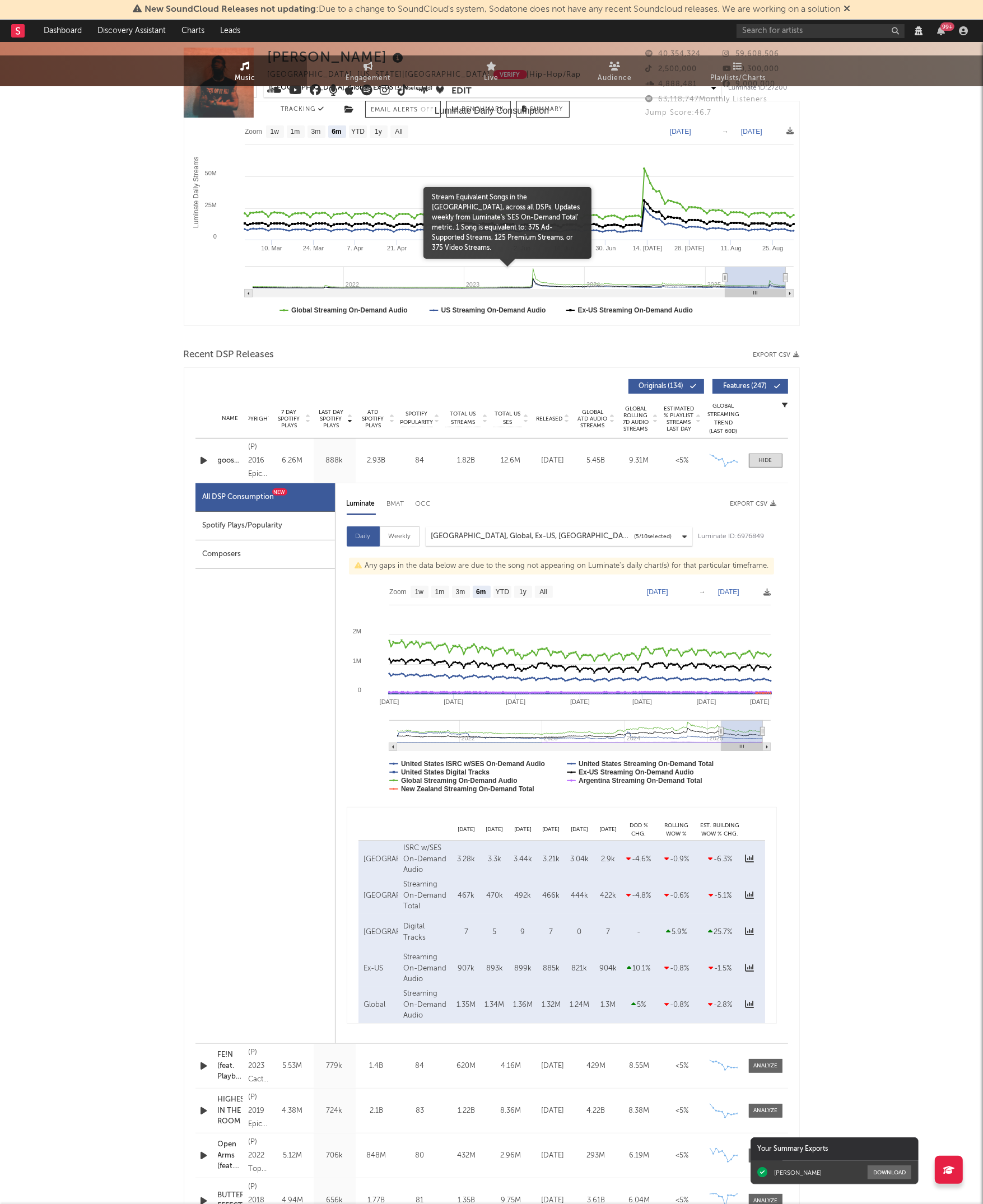
scroll to position [0, 0]
